Goal: Task Accomplishment & Management: Manage account settings

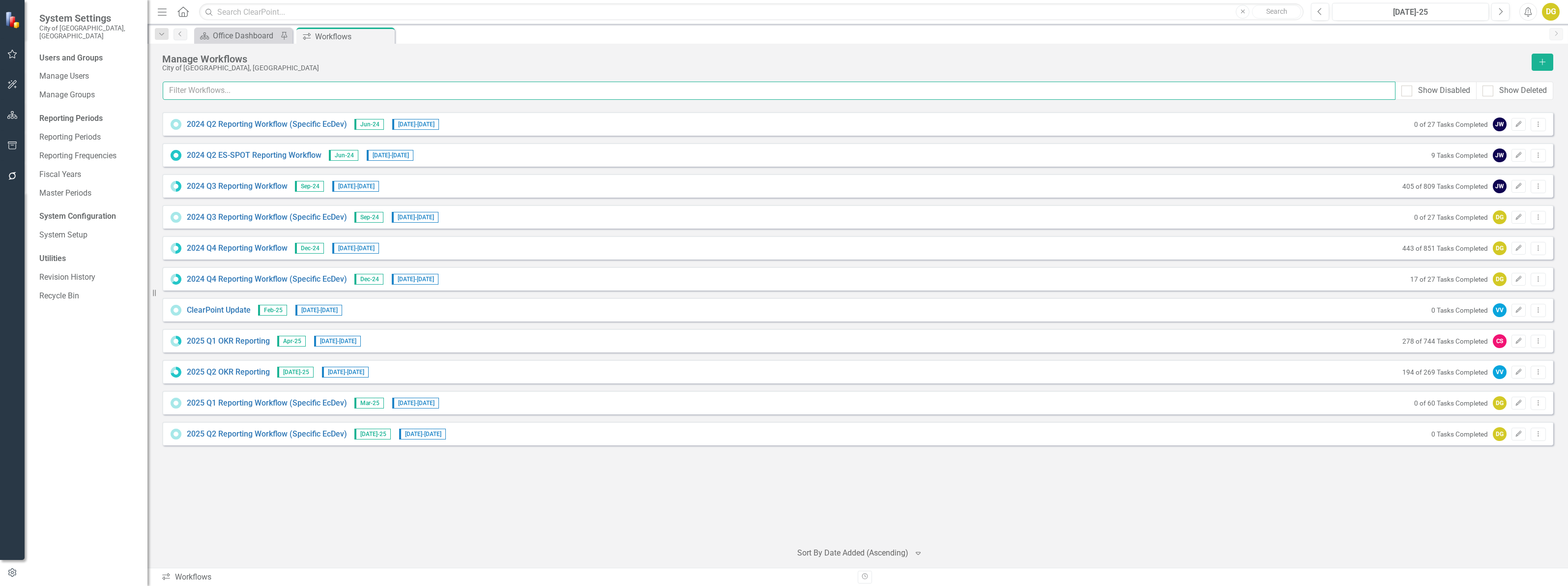
click at [218, 95] on input "text" at bounding box center [779, 91] width 1233 height 18
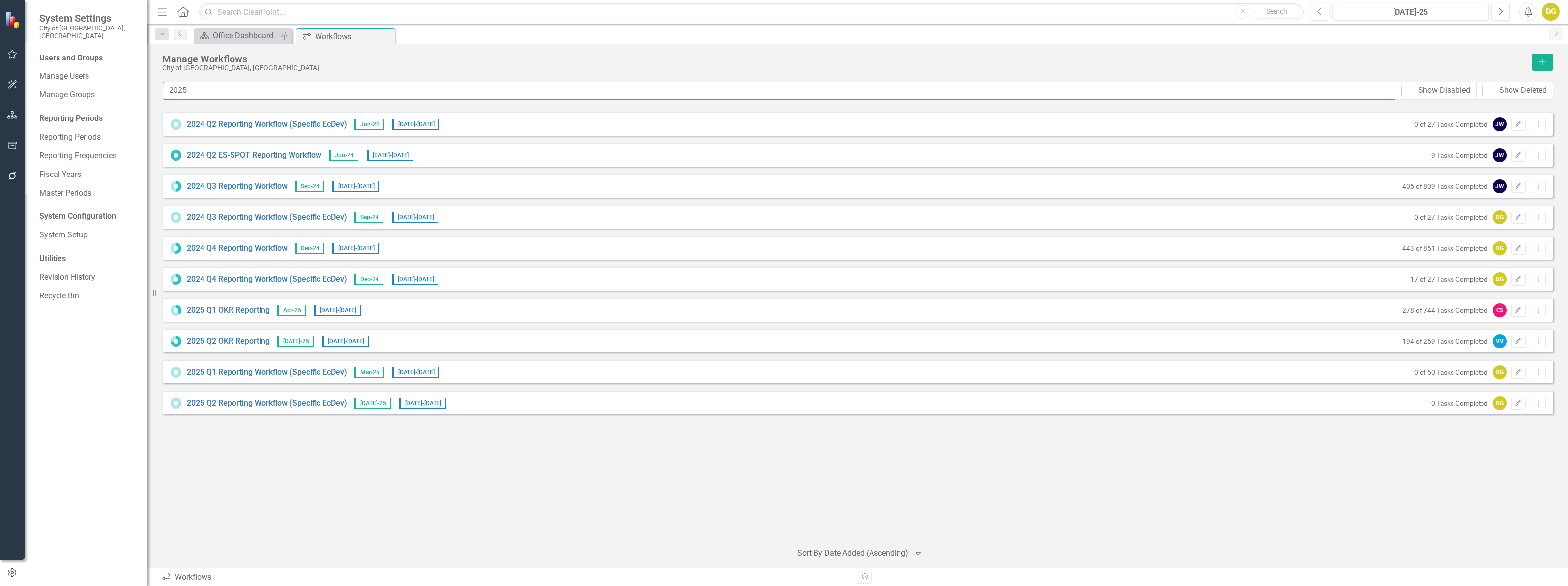
type input "2025"
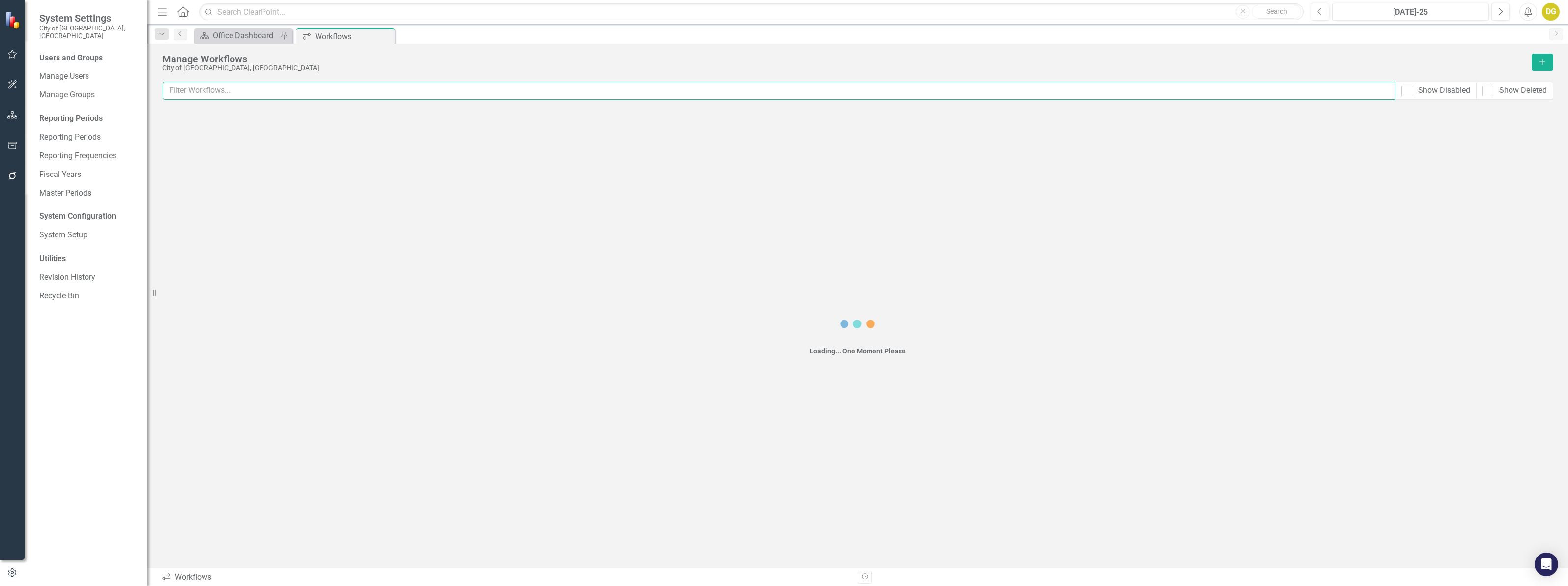
click at [217, 91] on input "text" at bounding box center [779, 91] width 1233 height 18
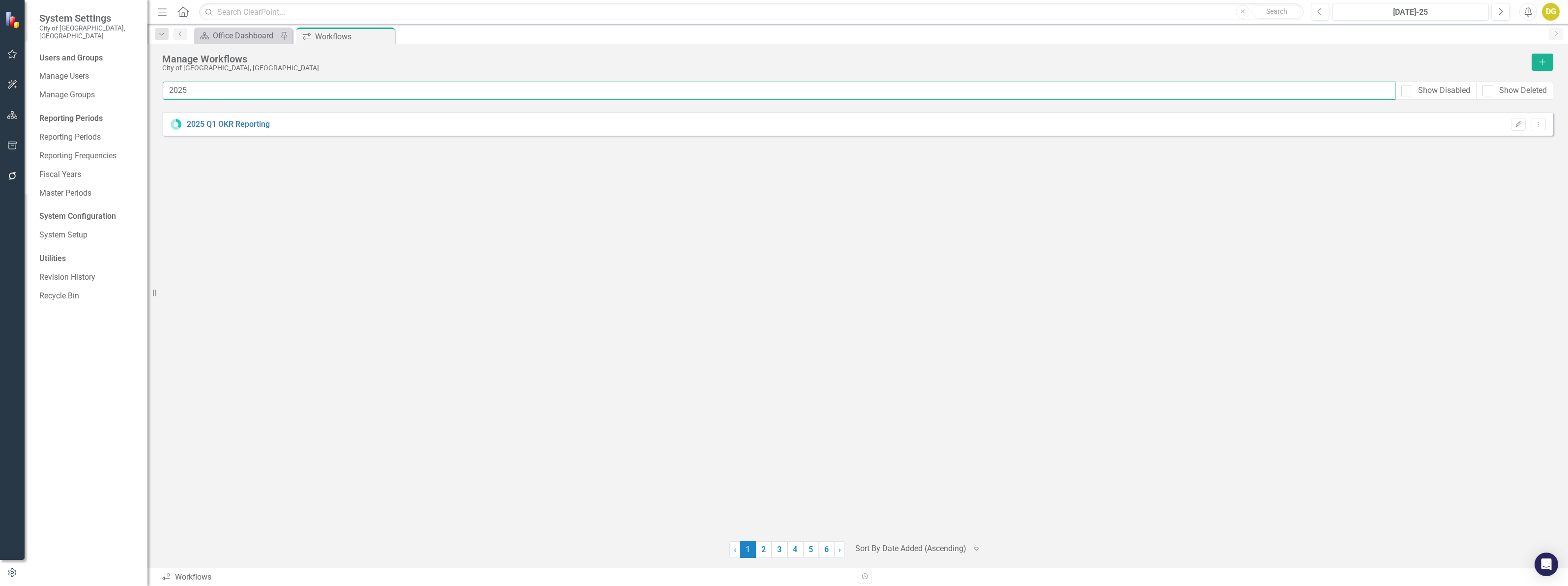
type input "2025"
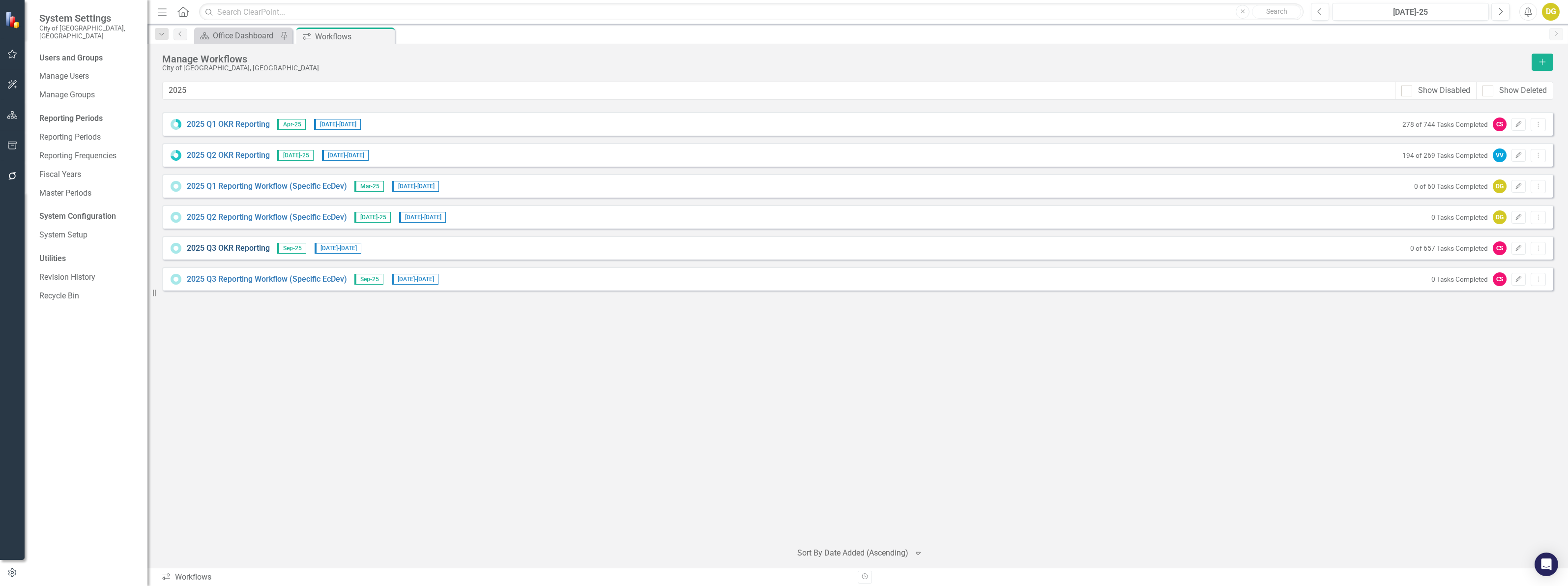
click at [212, 246] on link "2025 Q3 OKR Reporting" at bounding box center [228, 248] width 83 height 12
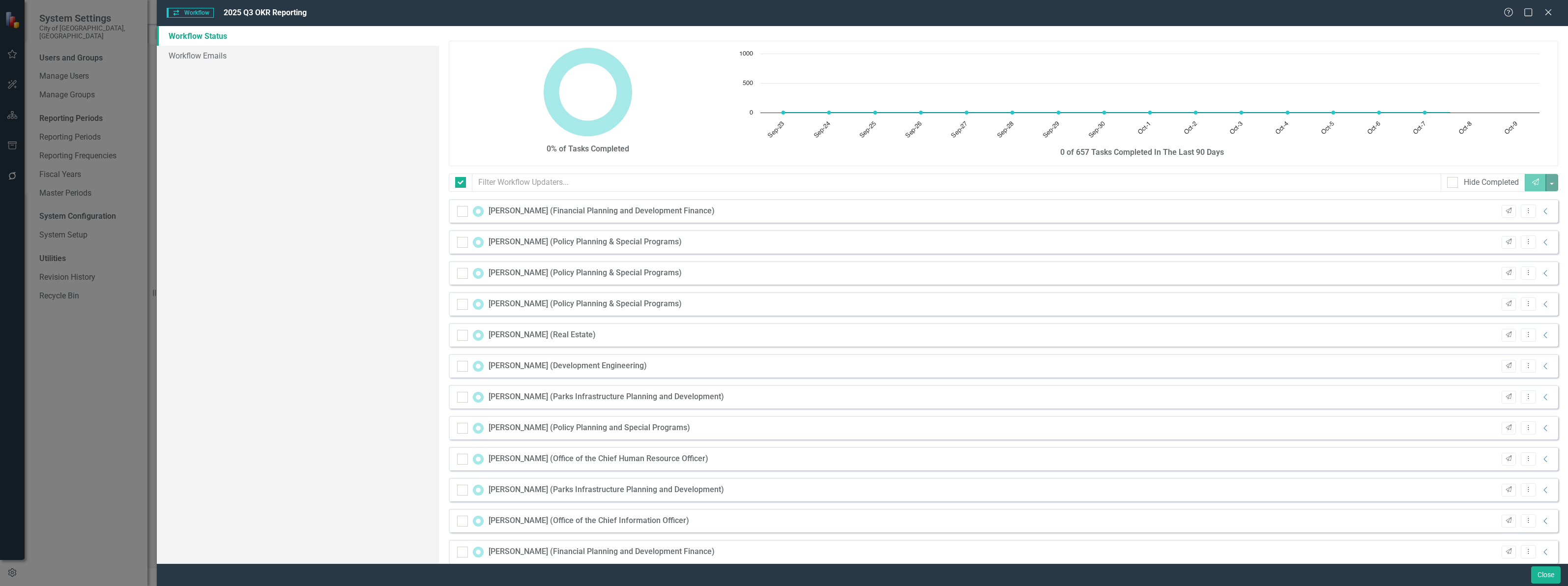
checkbox input "false"
click at [212, 55] on link "Workflow Emails" at bounding box center [298, 55] width 282 height 19
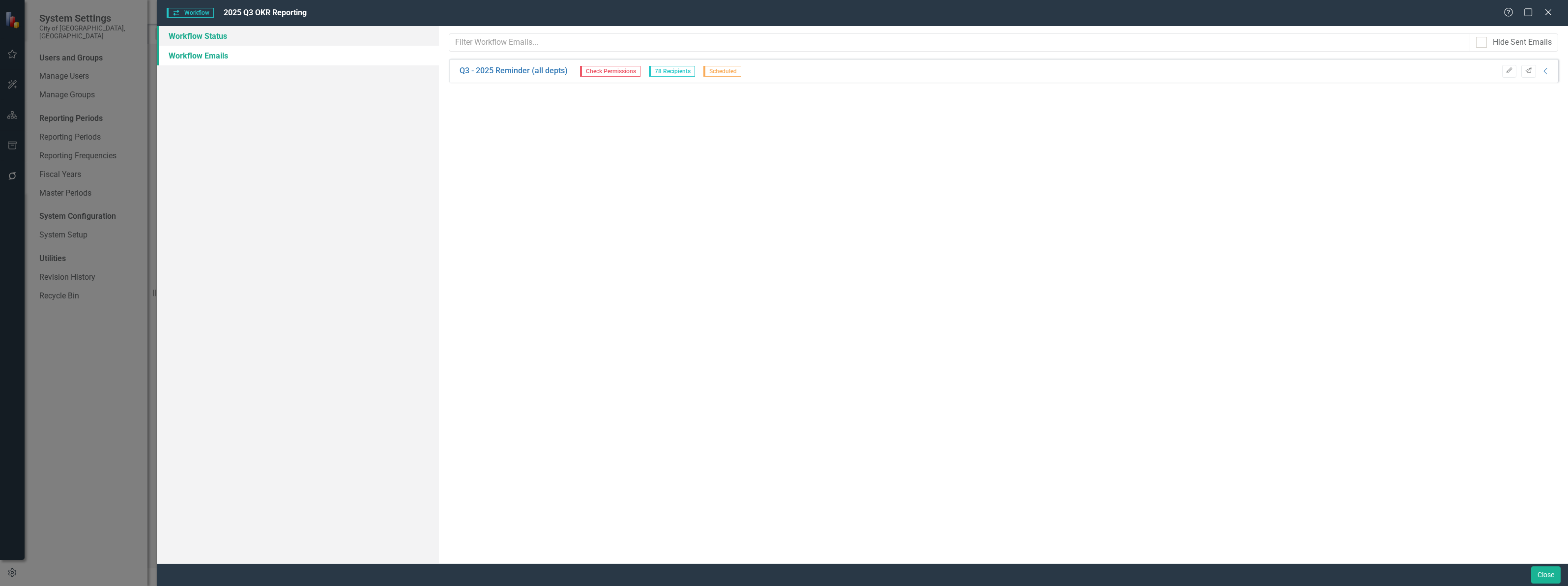
click at [221, 33] on link "Workflow Status" at bounding box center [298, 36] width 282 height 19
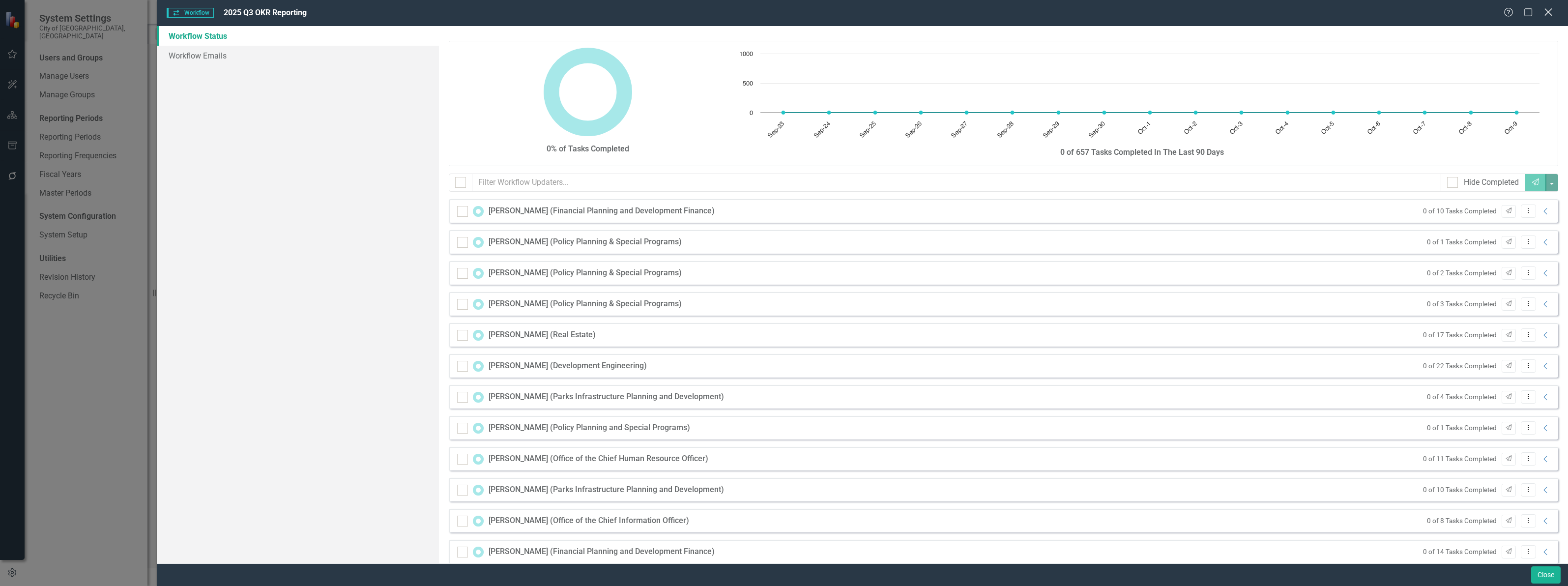
click at [1552, 10] on icon "Close" at bounding box center [1548, 12] width 12 height 9
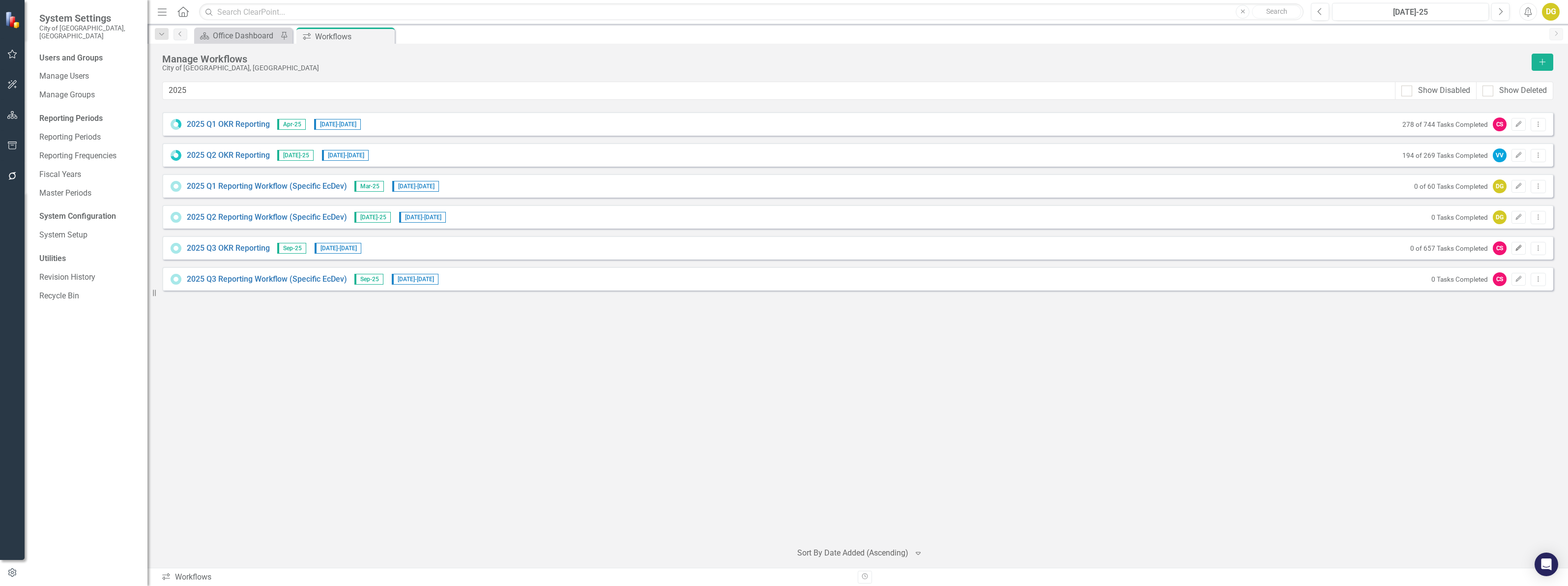
click at [1521, 248] on icon "Edit" at bounding box center [1519, 248] width 7 height 6
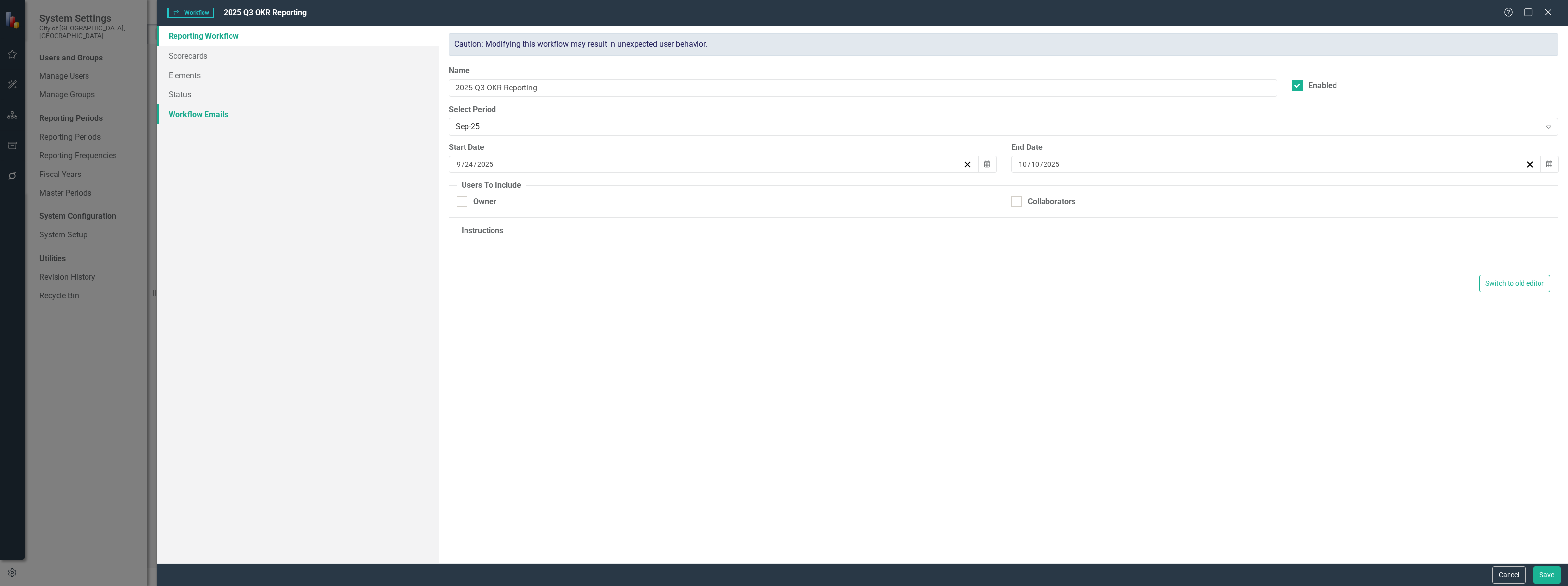
type textarea "<p>1. Please make your quarterly OKR updates on this page by clicking the penci…"
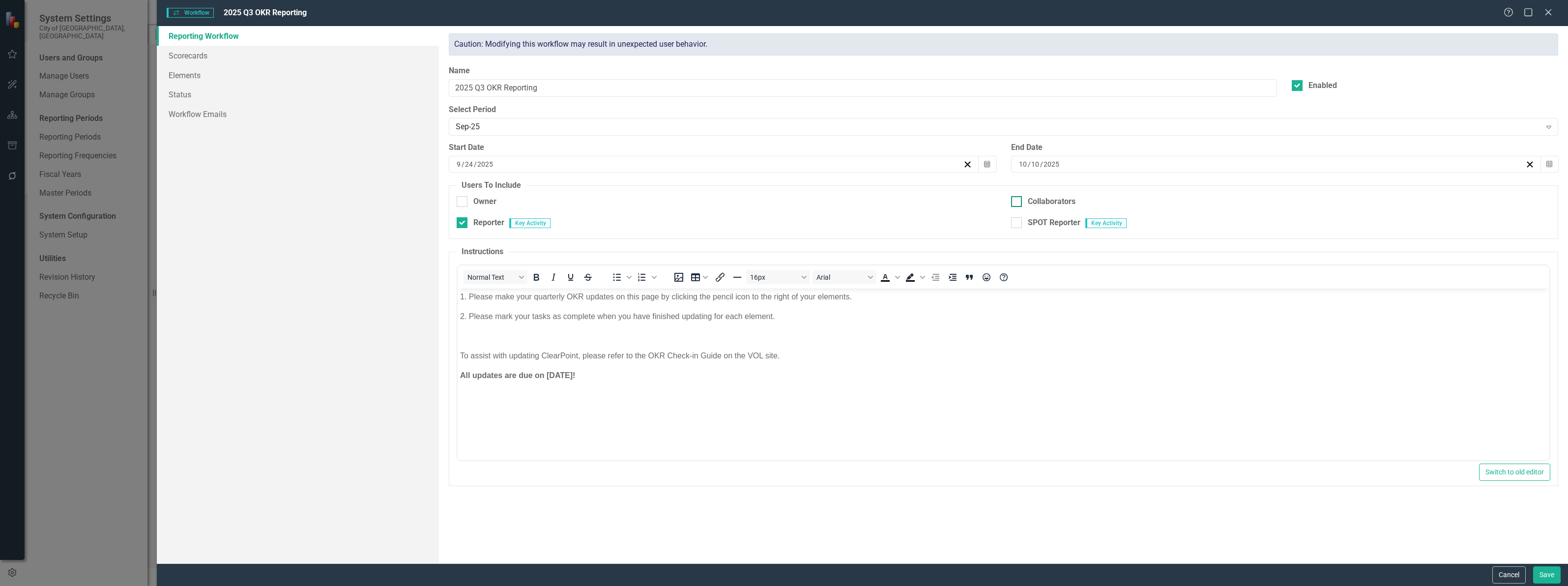
click at [1015, 200] on input "Collaborators" at bounding box center [1014, 199] width 6 height 6
checkbox input "true"
click at [1554, 578] on button "Save" at bounding box center [1547, 574] width 27 height 17
